Goal: Information Seeking & Learning: Learn about a topic

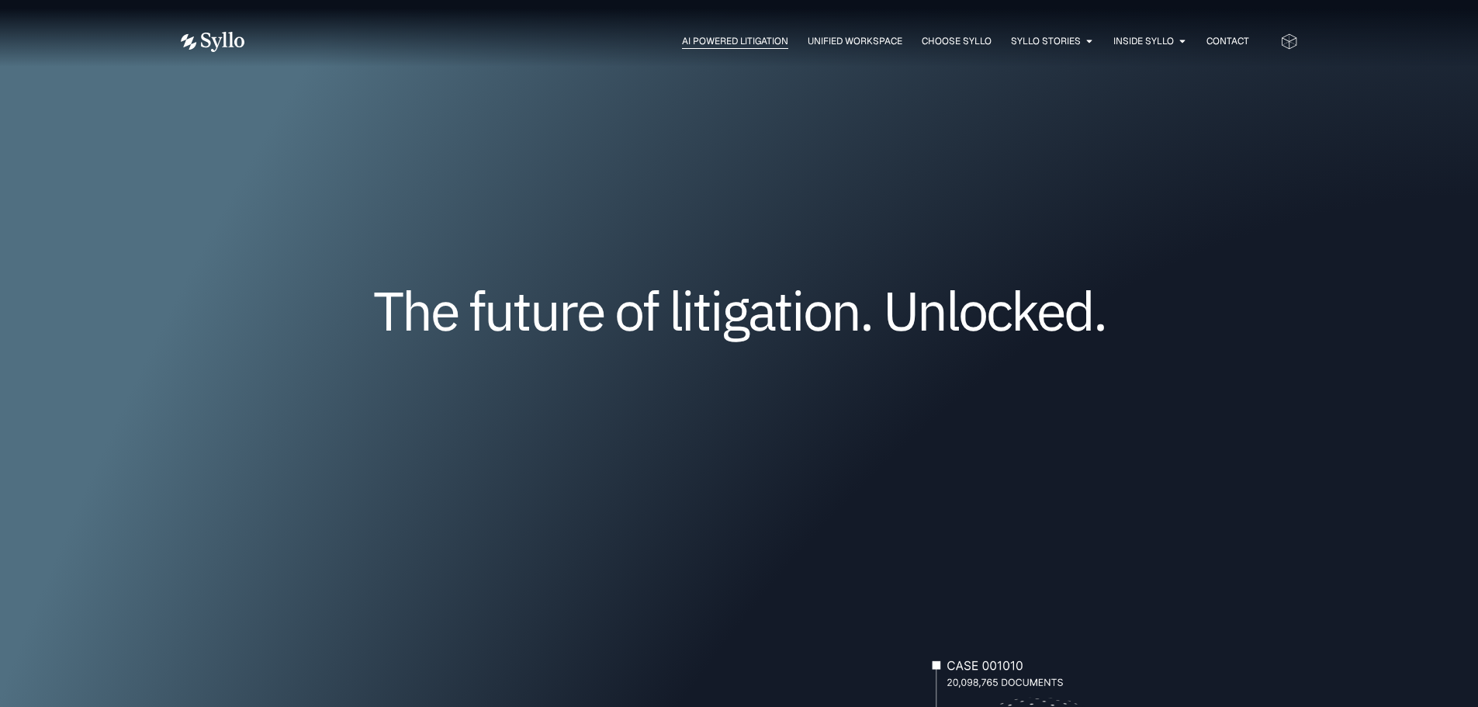
click at [752, 43] on span "AI Powered Litigation" at bounding box center [735, 41] width 106 height 14
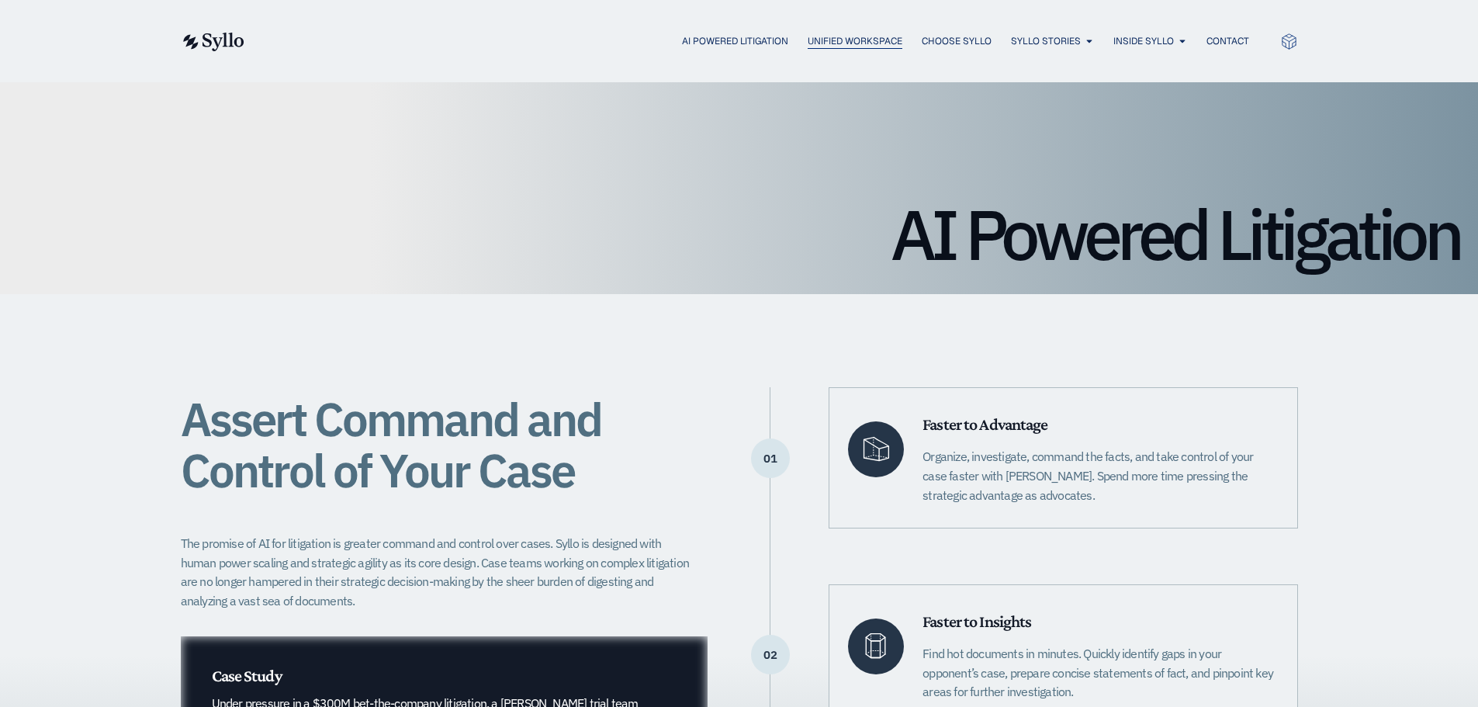
click at [842, 43] on span "Unified Workspace" at bounding box center [855, 41] width 95 height 14
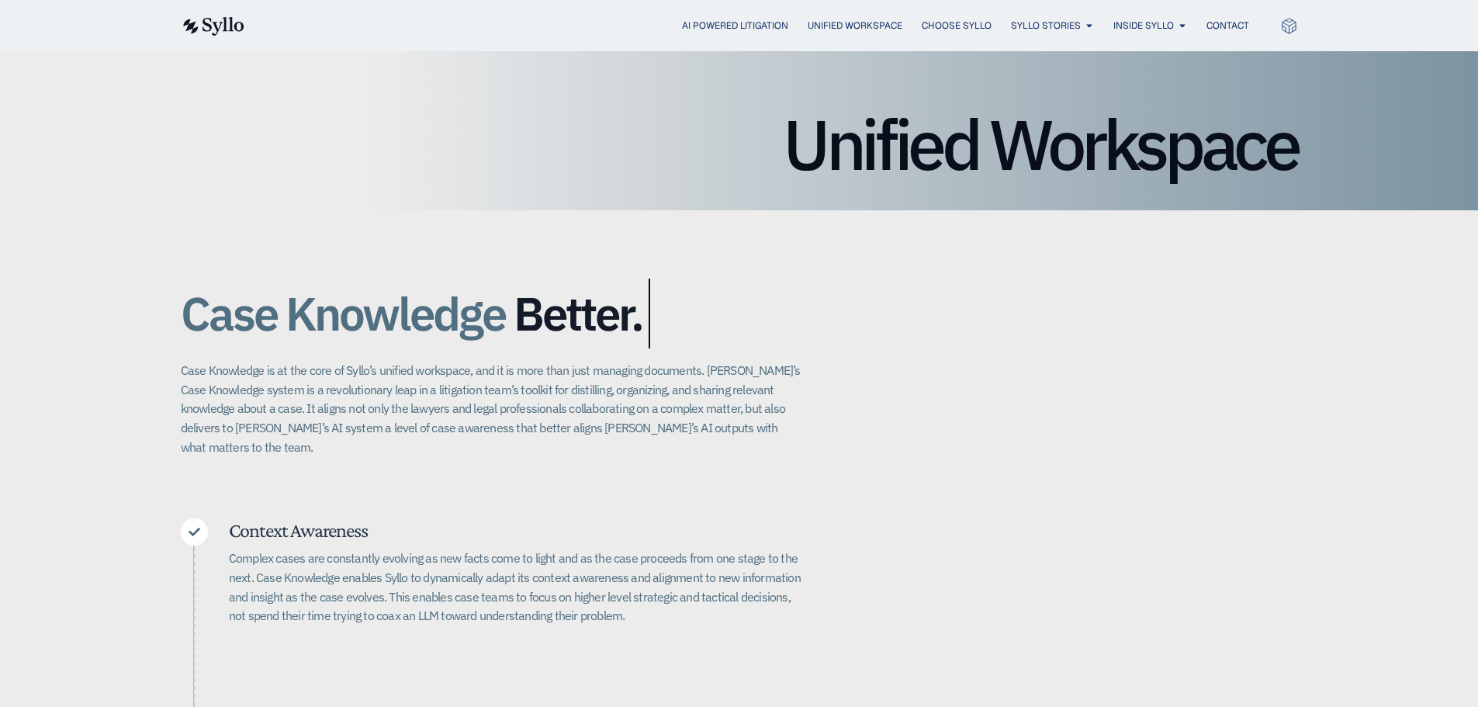
scroll to position [388, 0]
